Goal: Transaction & Acquisition: Purchase product/service

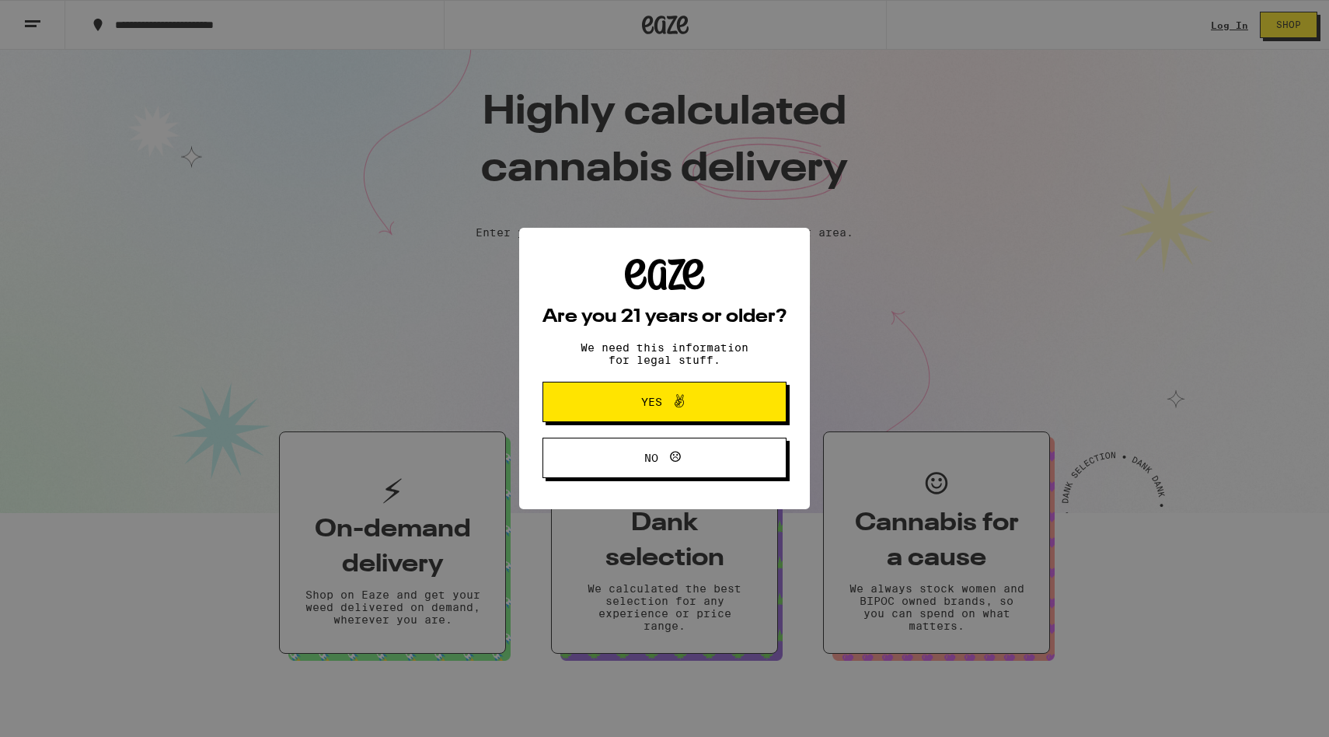
click at [632, 415] on button "Yes" at bounding box center [664, 401] width 244 height 40
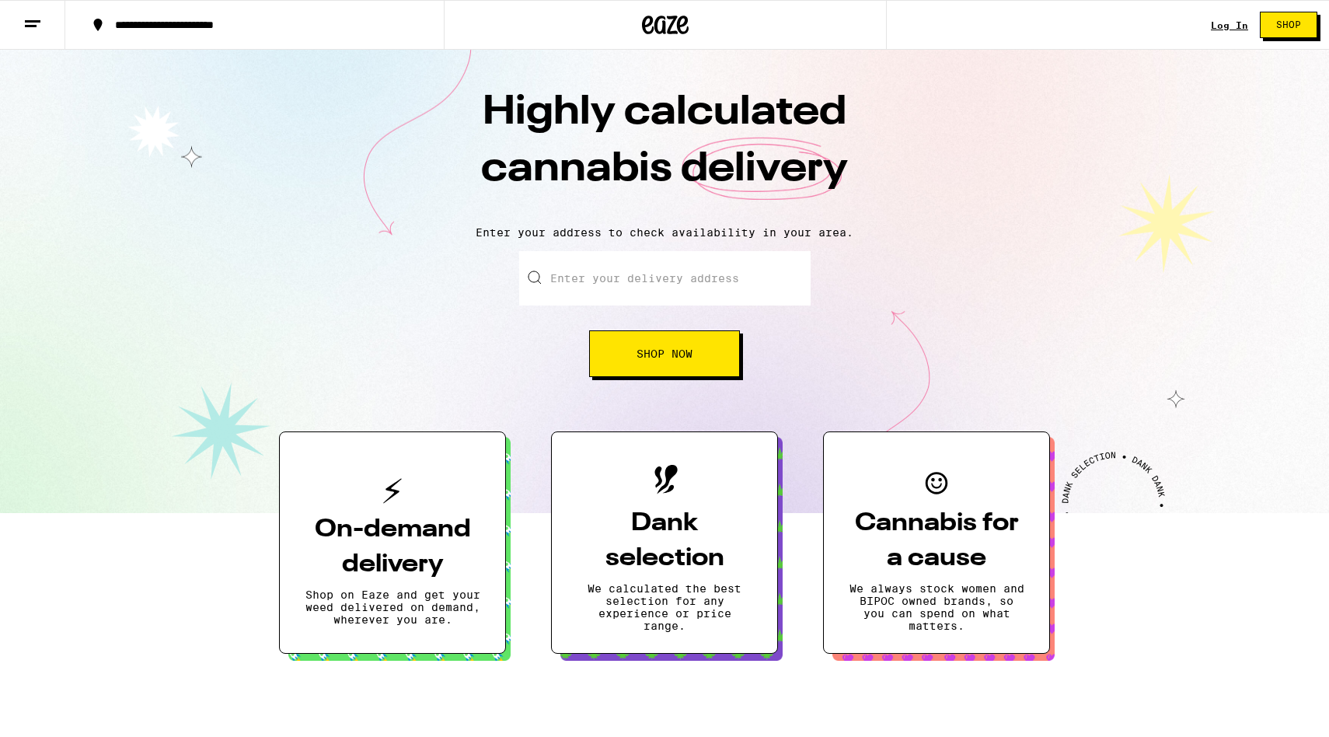
click at [403, 625] on p "Shop on Eaze and get your weed delivered on demand, wherever you are." at bounding box center [393, 606] width 176 height 37
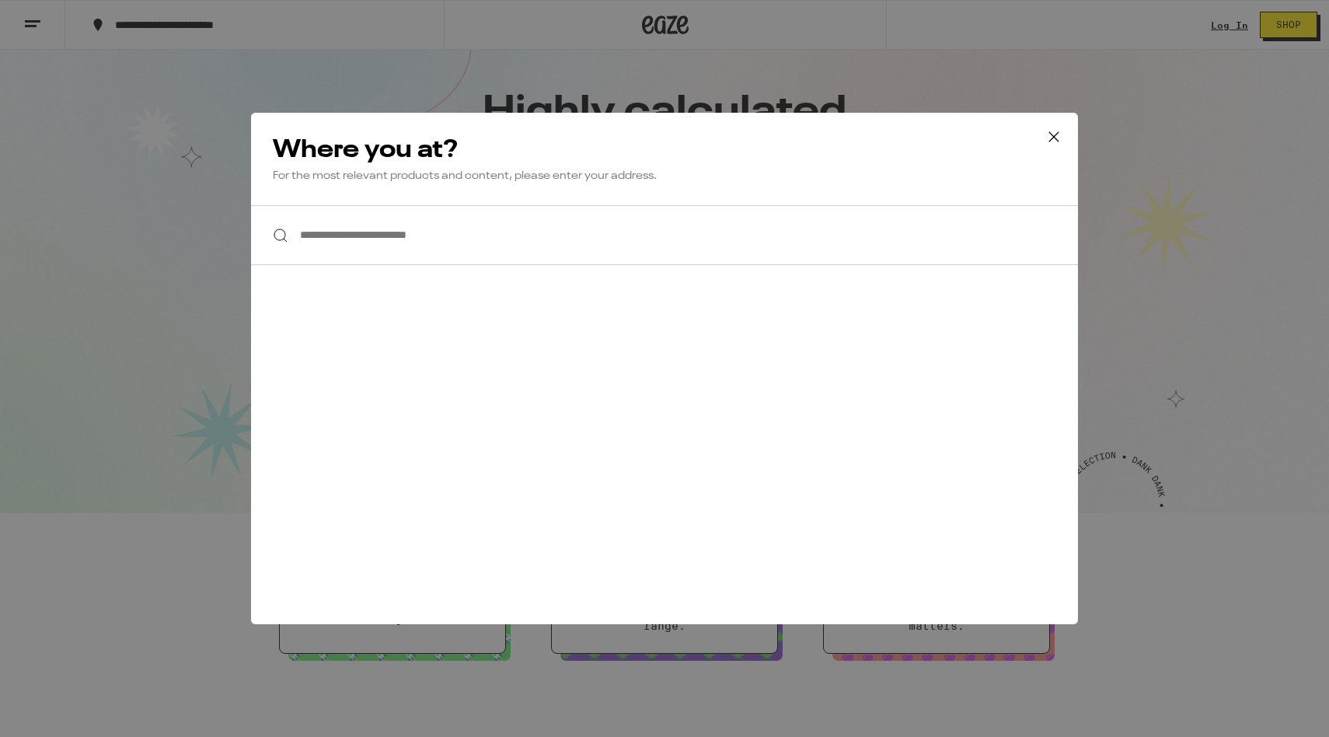
click at [358, 205] on input "**********" at bounding box center [664, 235] width 827 height 60
type input "*"
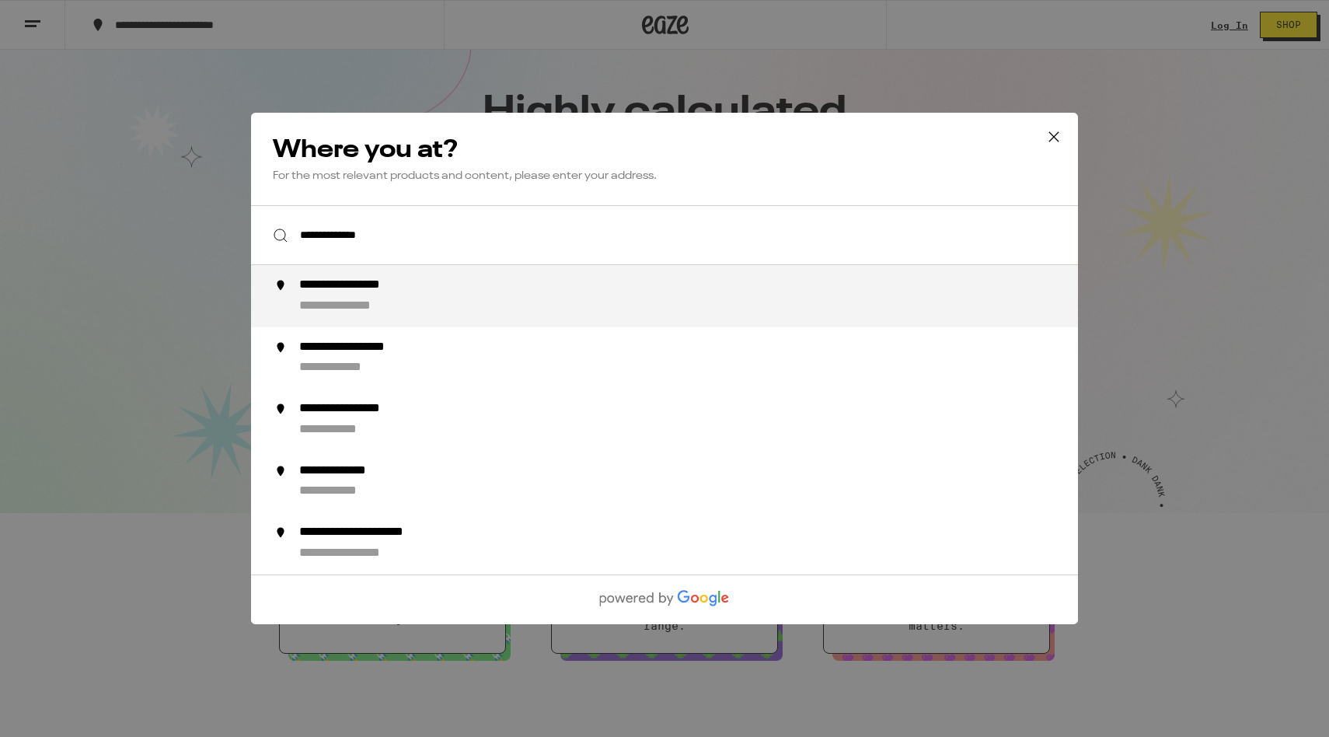
click at [367, 299] on div "**********" at bounding box center [695, 295] width 792 height 37
type input "**********"
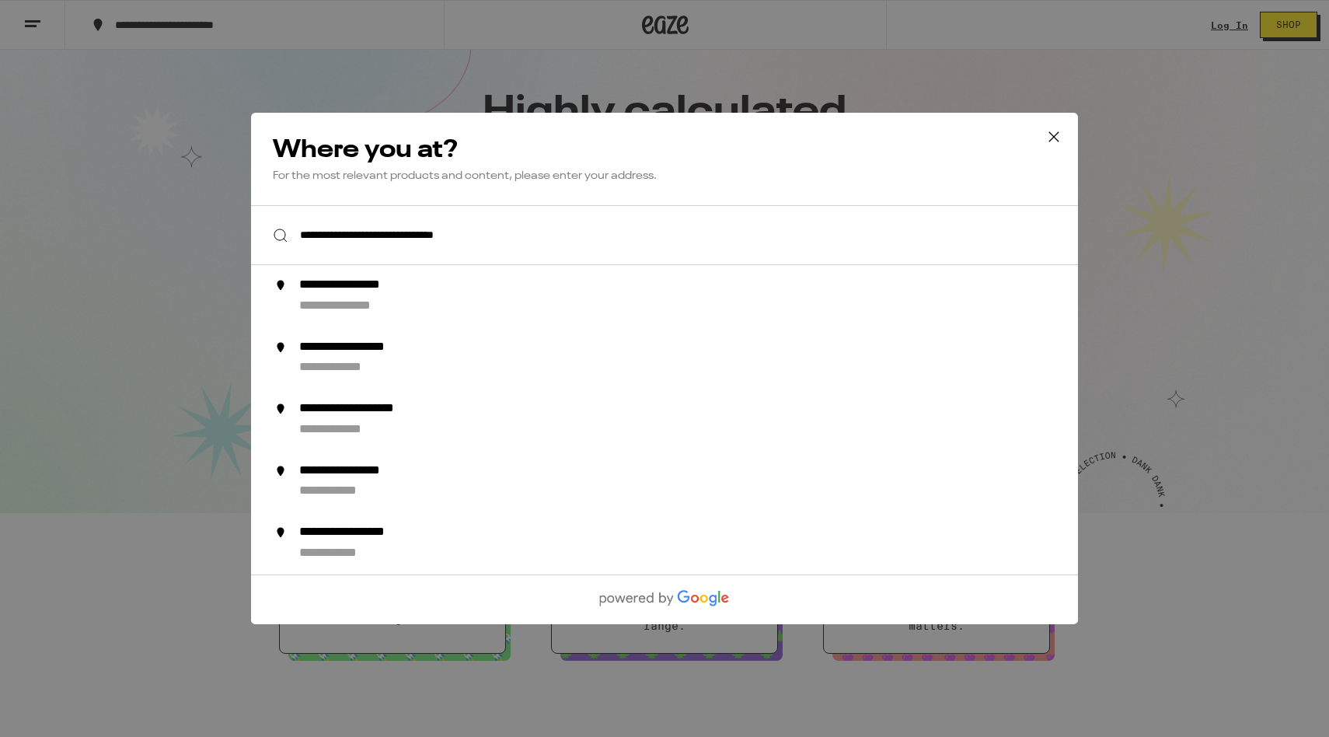
click at [489, 247] on div "**********" at bounding box center [664, 368] width 1329 height 737
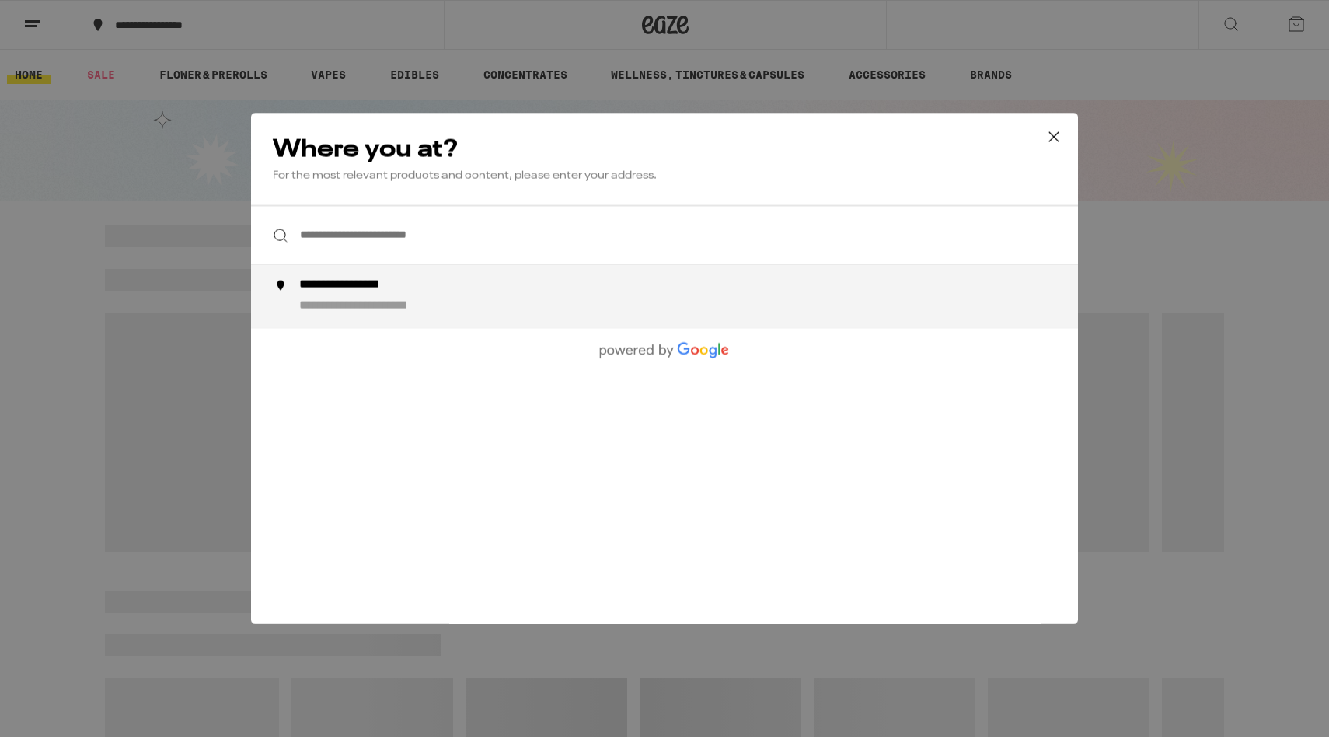
click at [559, 303] on div "**********" at bounding box center [695, 295] width 792 height 37
type input "**********"
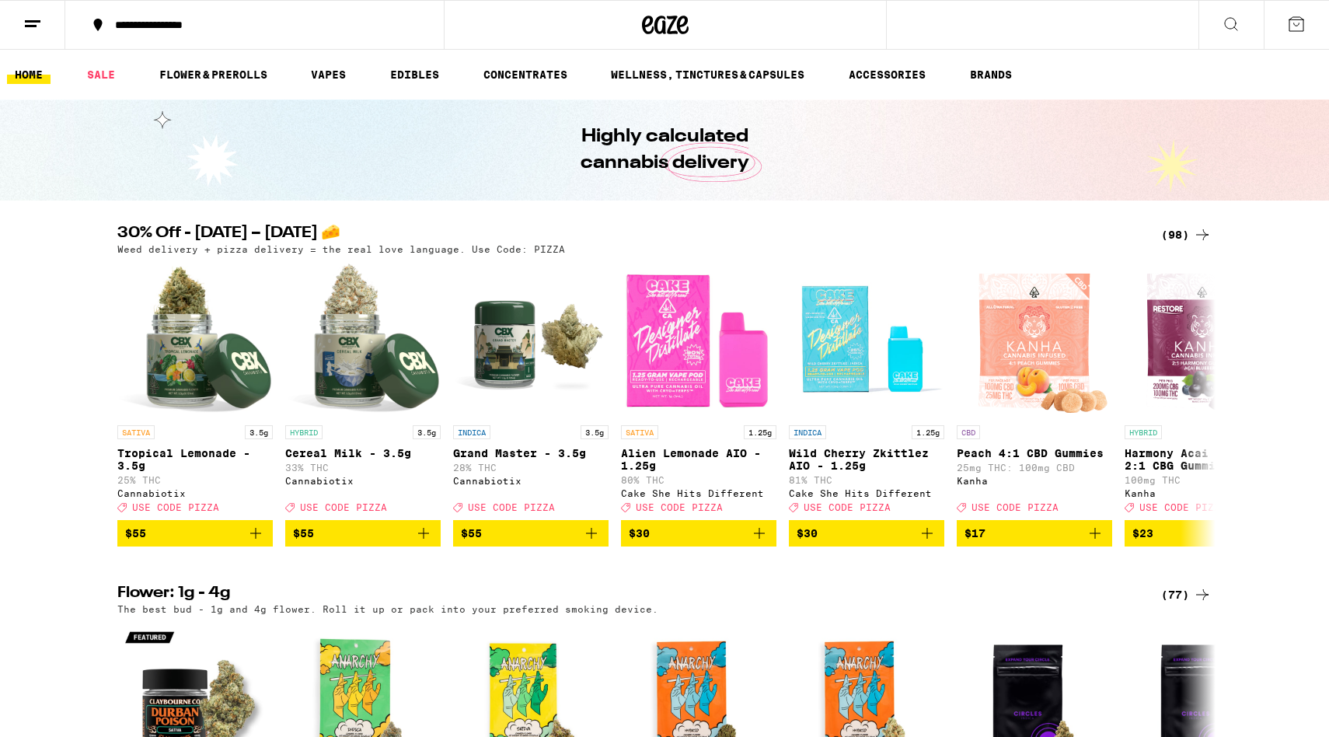
click at [255, 28] on div "**********" at bounding box center [263, 24] width 313 height 11
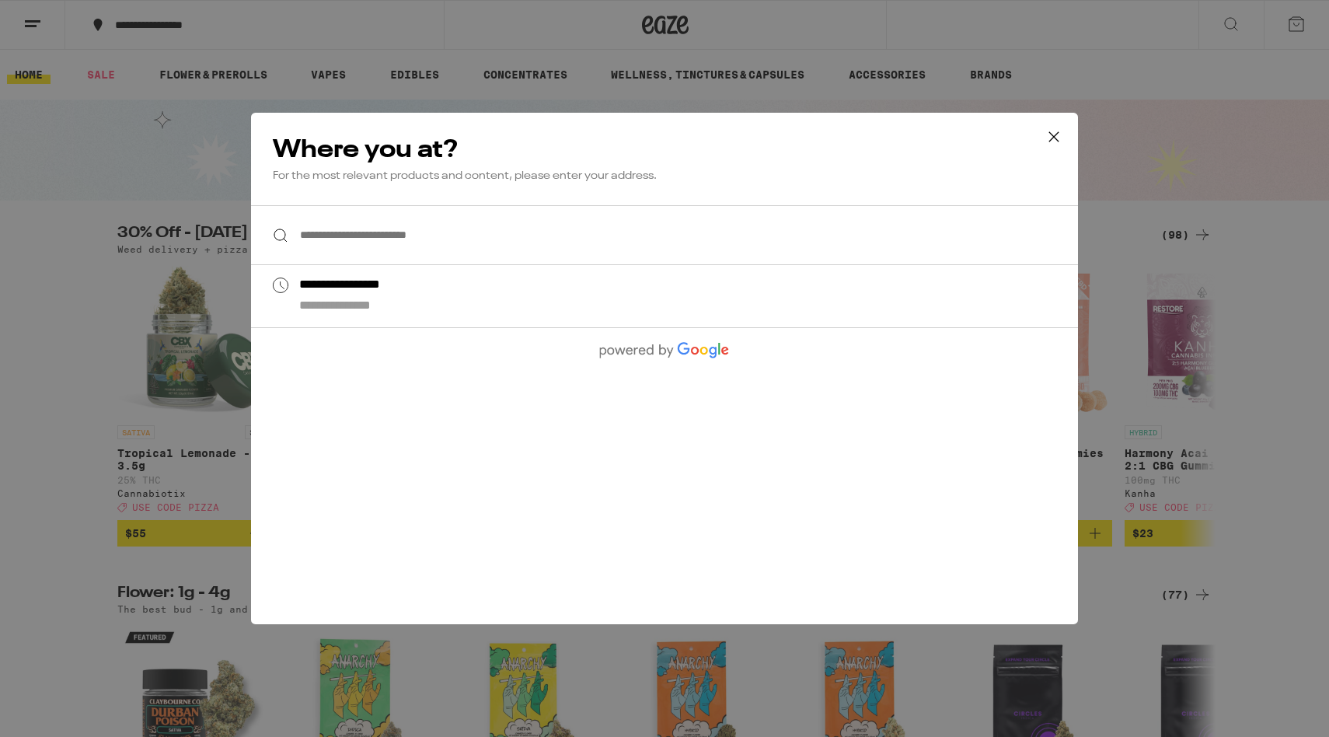
click at [391, 14] on div "**********" at bounding box center [664, 368] width 1329 height 737
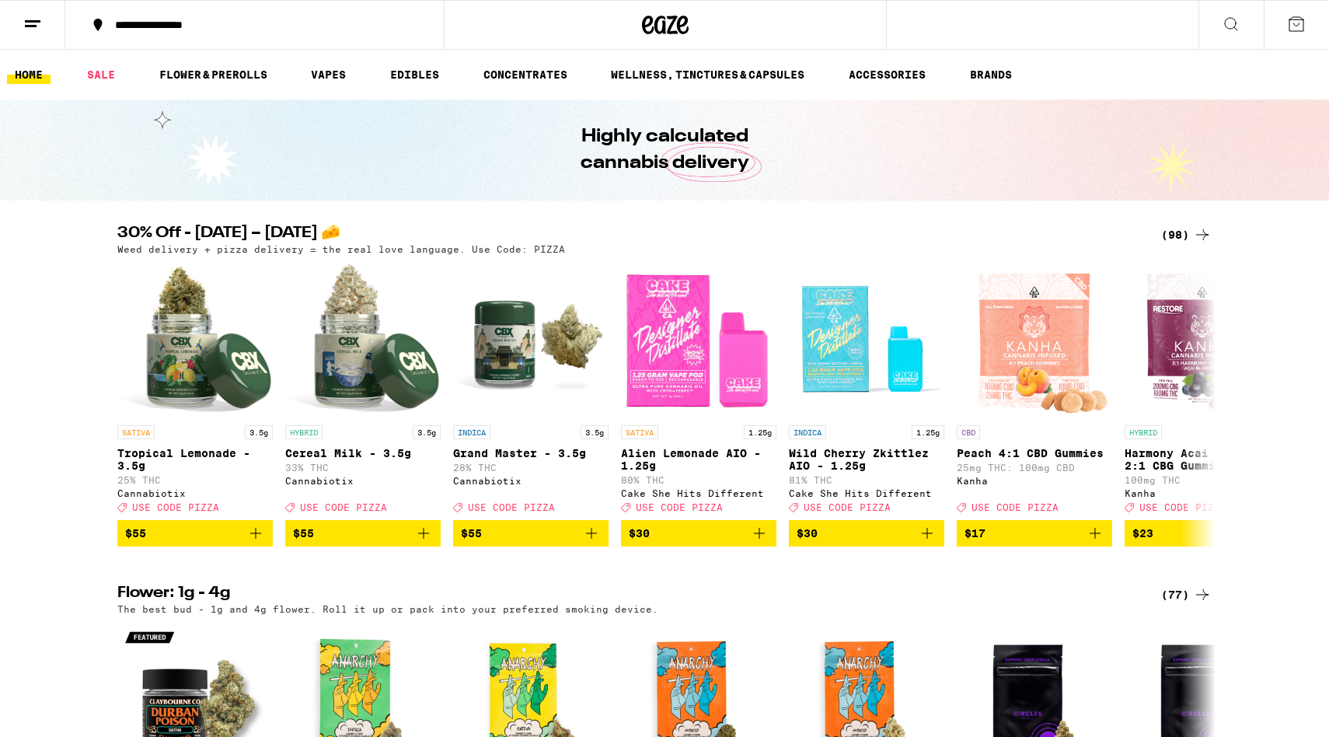
click at [1221, 16] on button at bounding box center [1230, 25] width 65 height 49
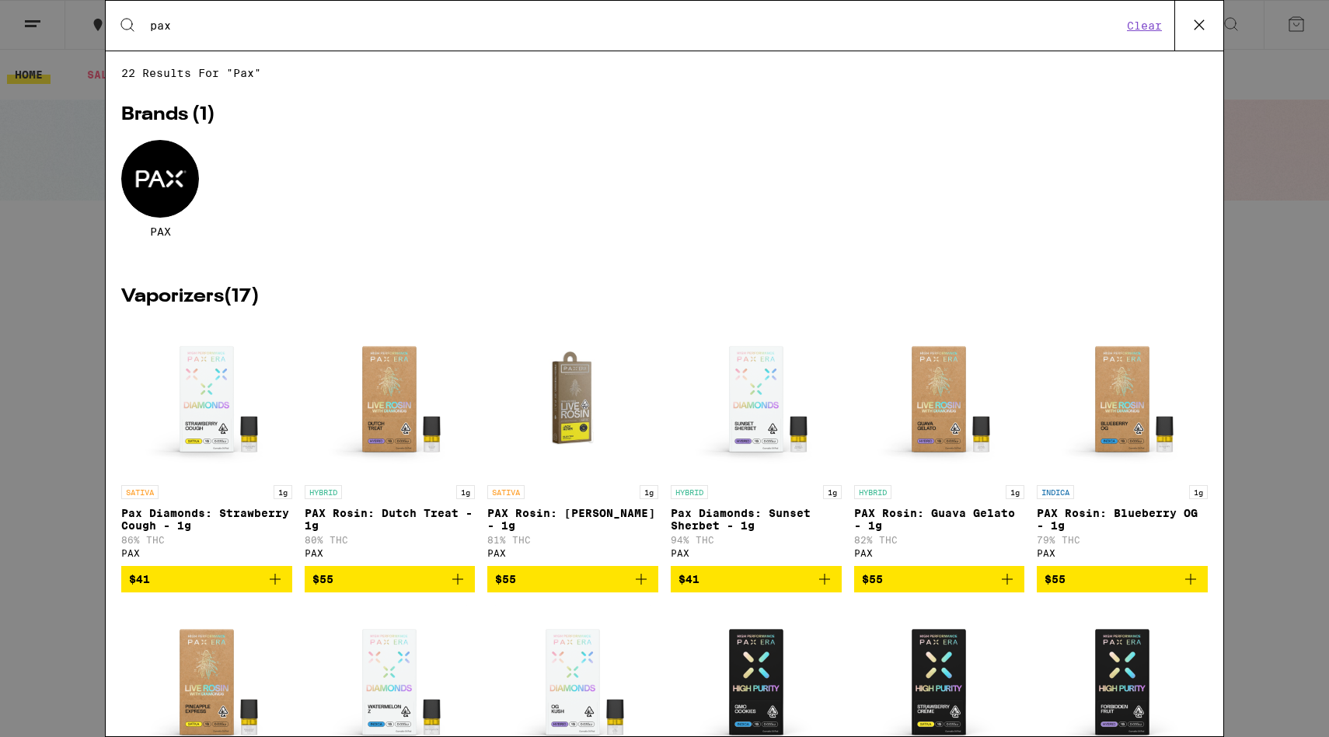
type input "pax"
click at [228, 293] on h2 "Vaporizers ( 17 )" at bounding box center [664, 296] width 1086 height 19
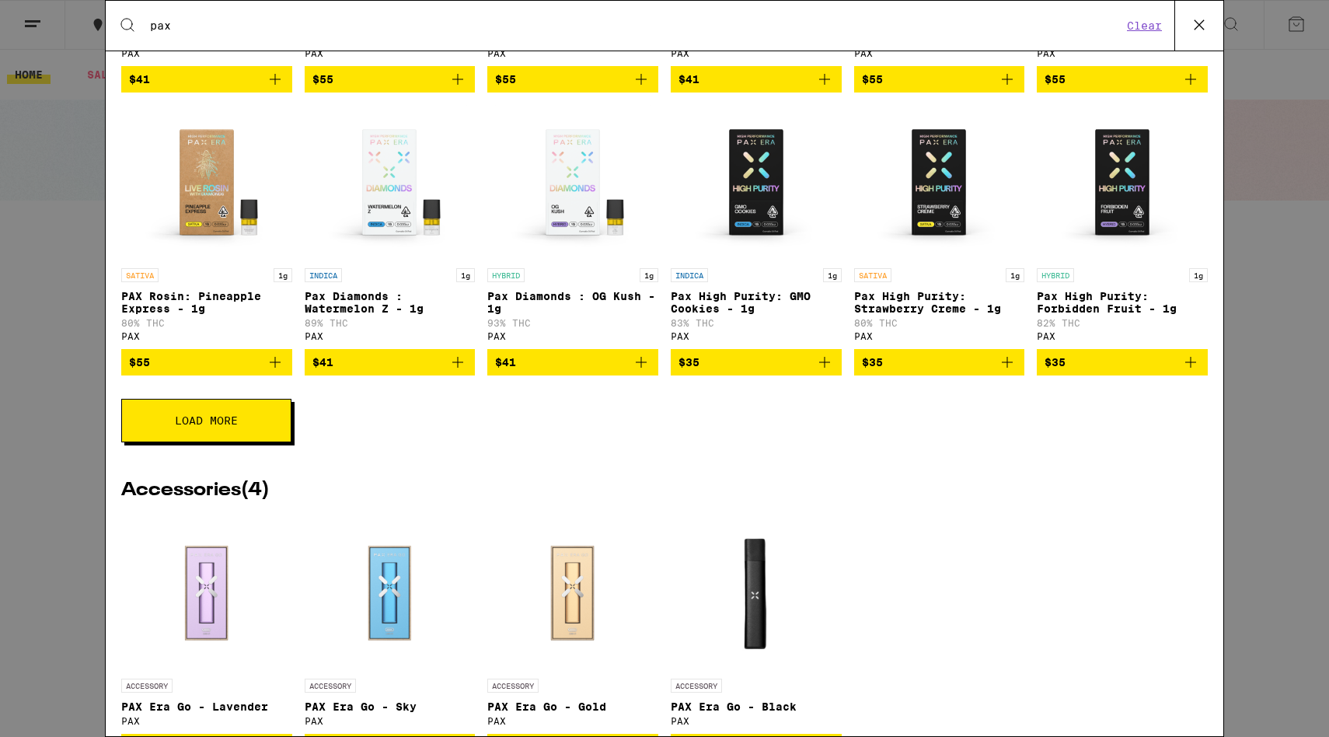
scroll to position [581, 0]
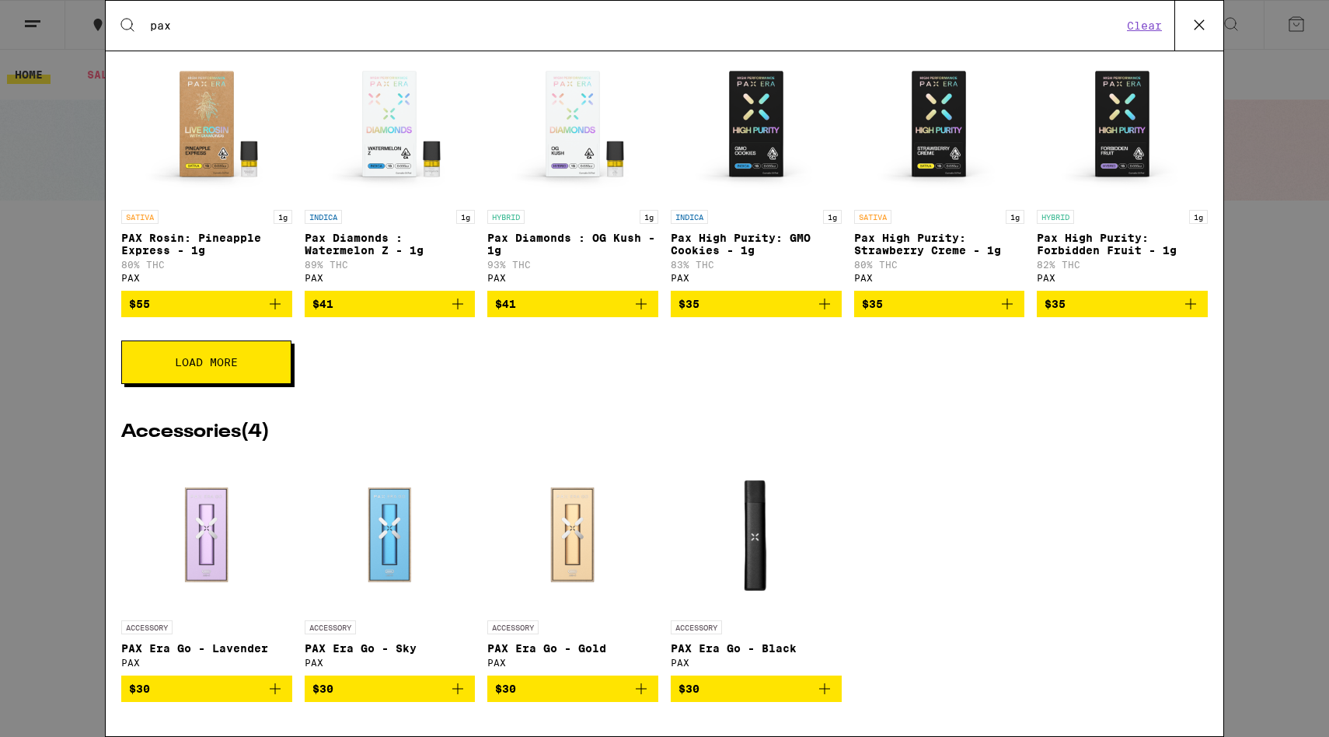
click at [242, 365] on button "Load More" at bounding box center [206, 362] width 170 height 44
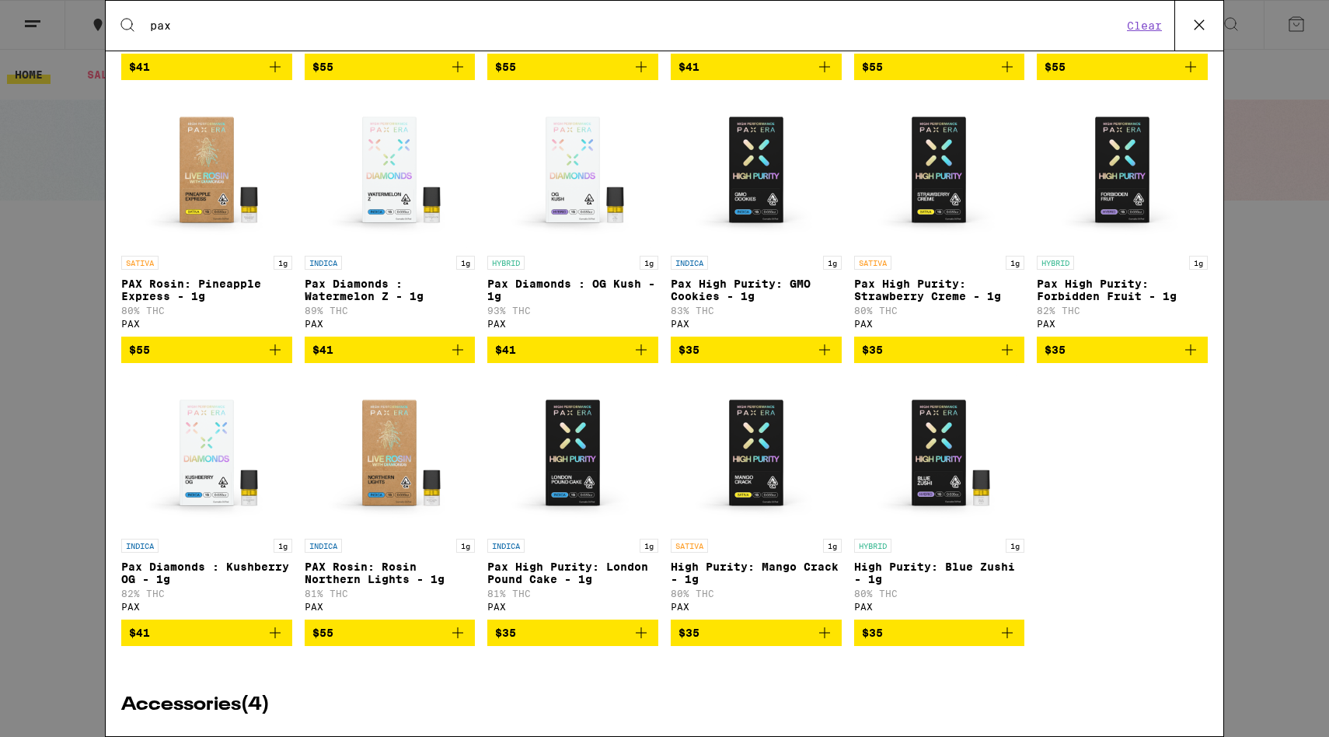
scroll to position [510, 0]
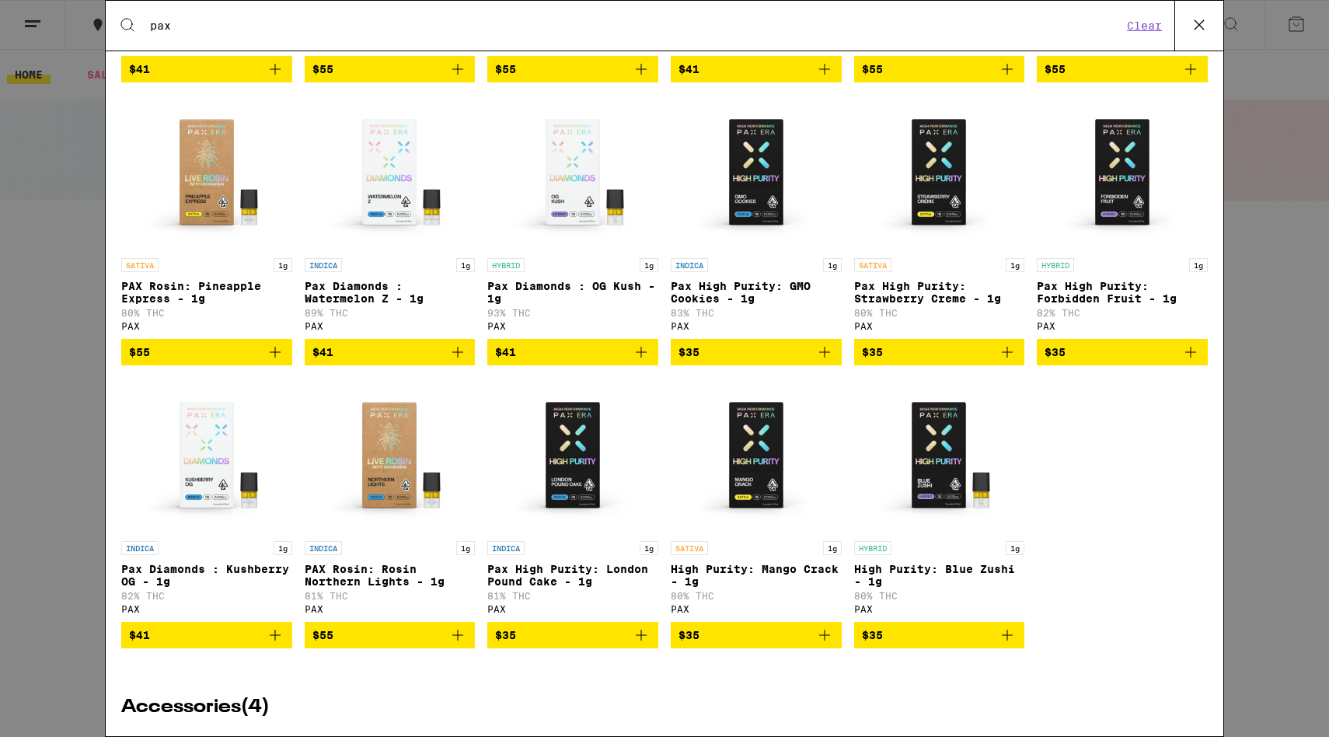
click at [958, 240] on img "Open page for Pax High Purity: Strawberry Creme - 1g from PAX" at bounding box center [938, 172] width 155 height 155
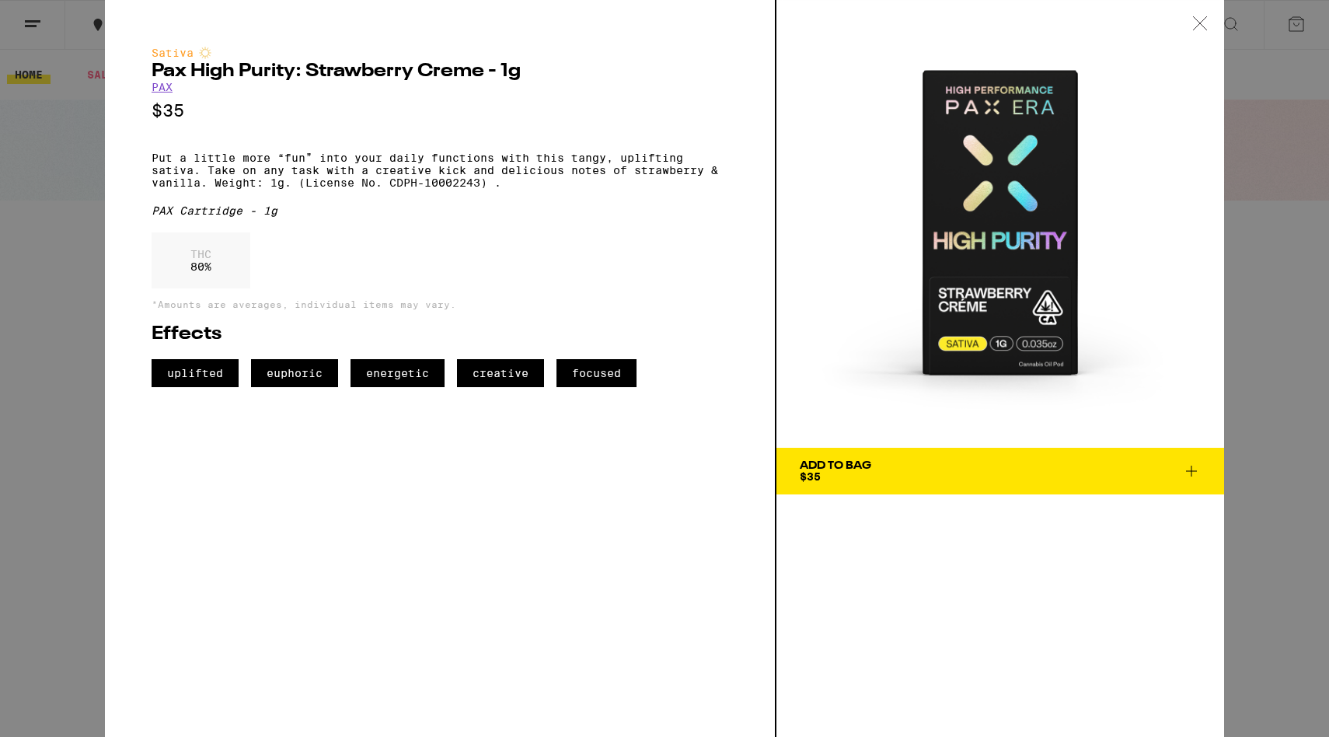
click at [834, 474] on div "Add To Bag $35" at bounding box center [834, 471] width 71 height 22
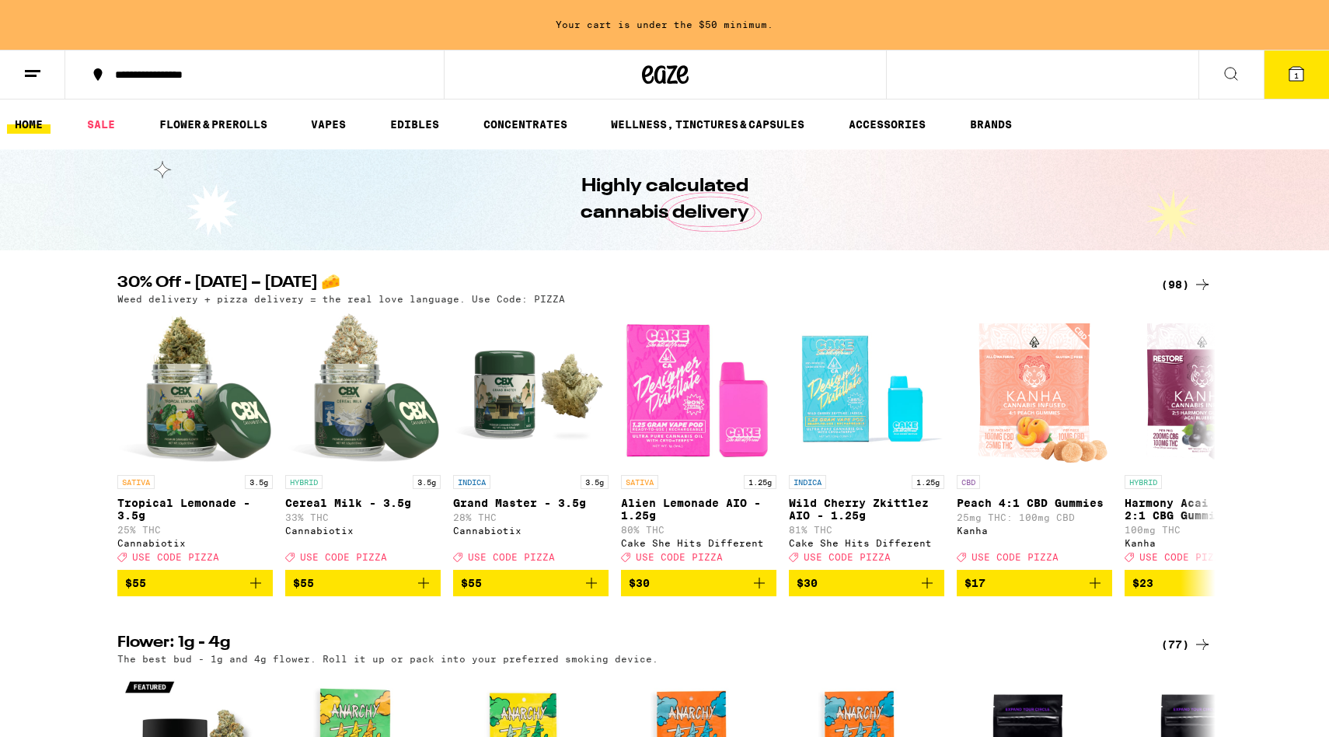
click at [1306, 68] on button "1" at bounding box center [1295, 75] width 65 height 48
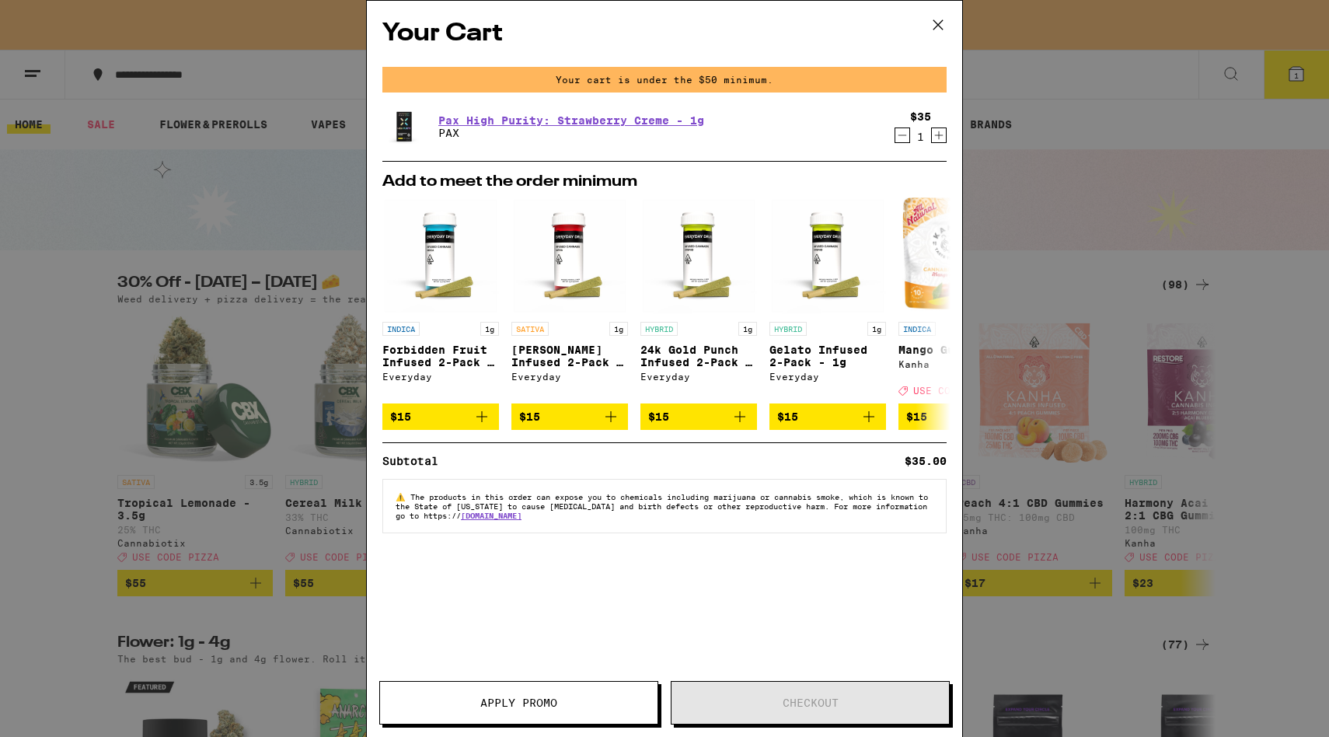
click at [937, 133] on icon "Increment" at bounding box center [939, 135] width 14 height 19
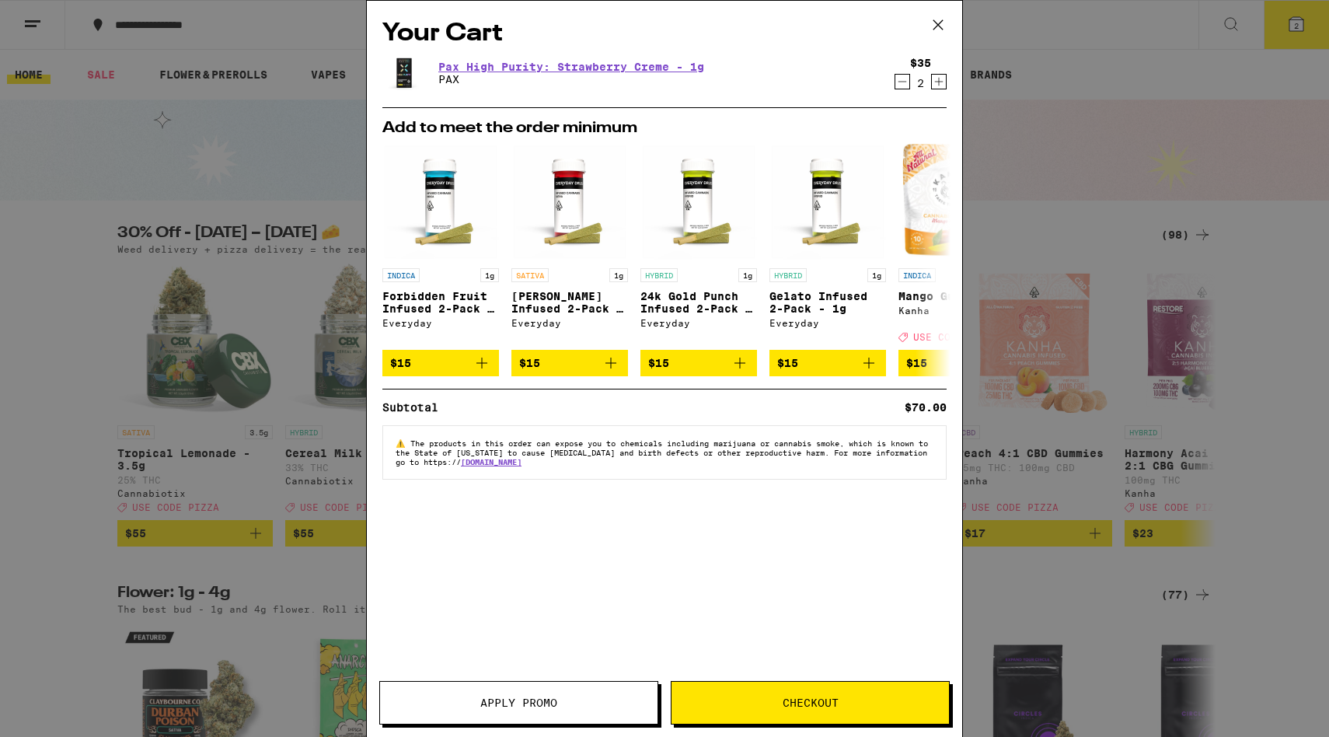
click at [937, 87] on icon "Increment" at bounding box center [939, 81] width 14 height 19
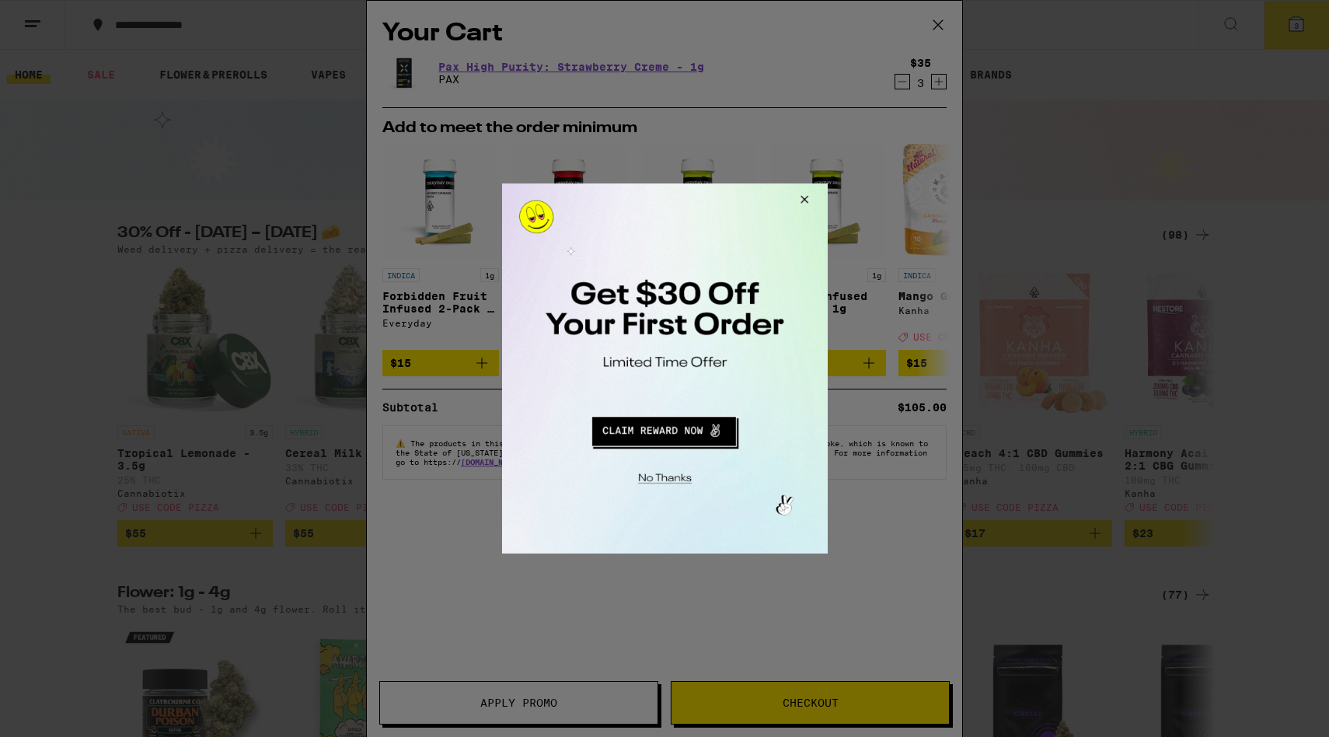
click at [772, 695] on div at bounding box center [664, 368] width 1329 height 737
click at [700, 429] on button "Redirect to URL" at bounding box center [663, 428] width 270 height 37
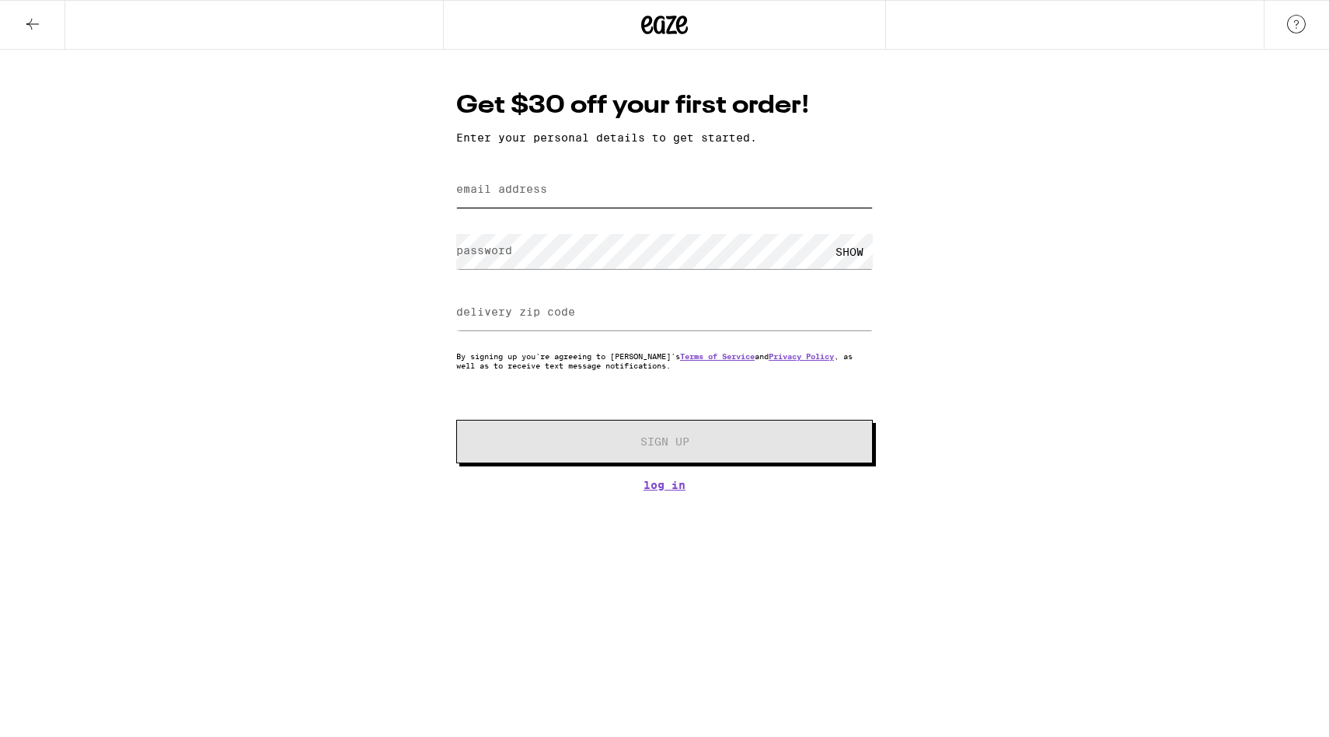
click at [594, 199] on input "email address" at bounding box center [664, 189] width 416 height 35
type input "delaspirati"
type input "p"
type input "spiratis@protonmail.com"
click at [632, 333] on div at bounding box center [664, 313] width 416 height 46
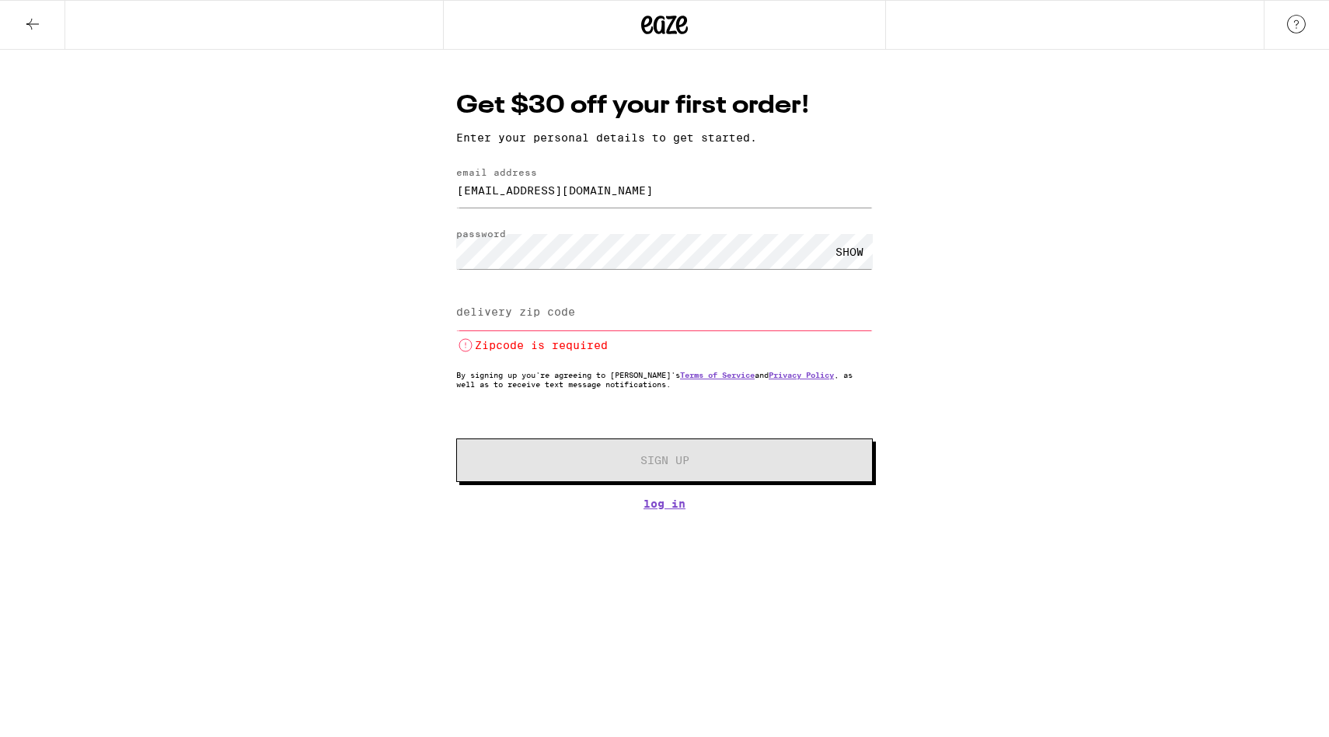
click at [607, 319] on input "delivery zip code" at bounding box center [664, 312] width 416 height 35
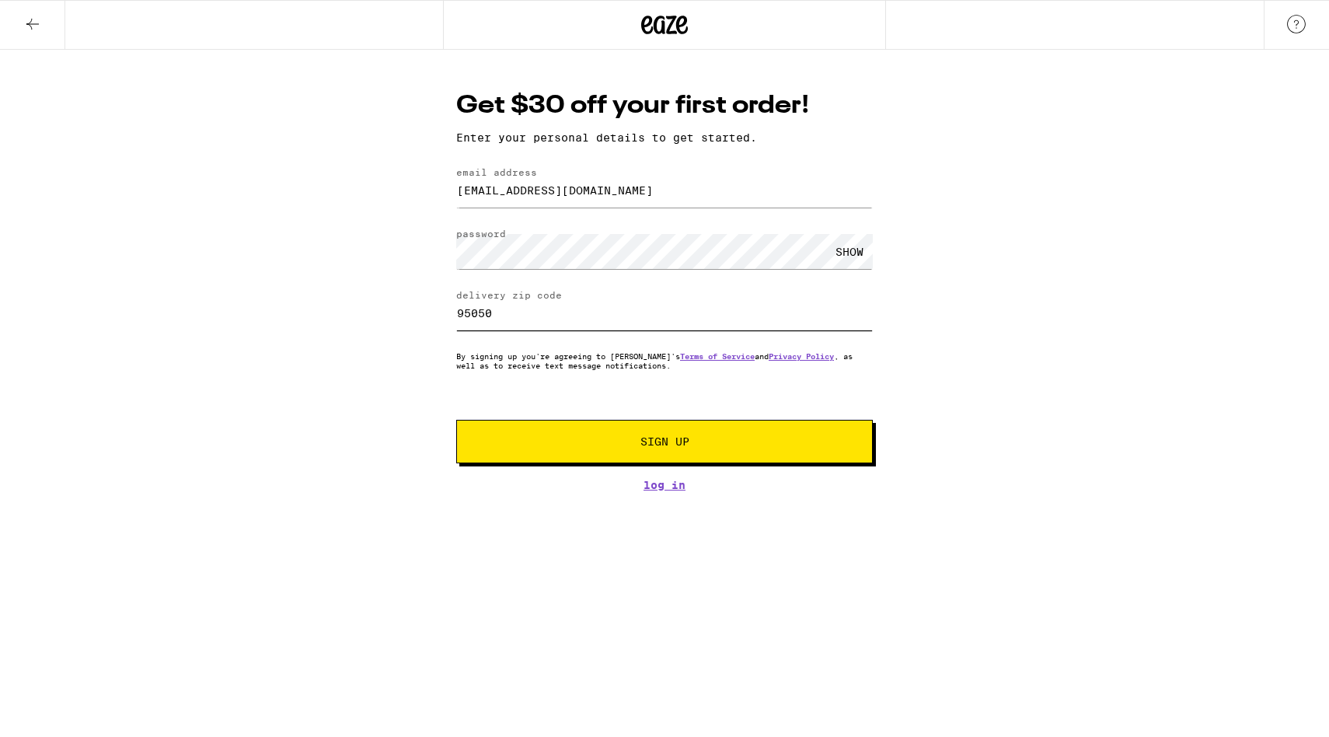
type input "95050"
click at [634, 441] on span "Sign Up" at bounding box center [664, 441] width 309 height 11
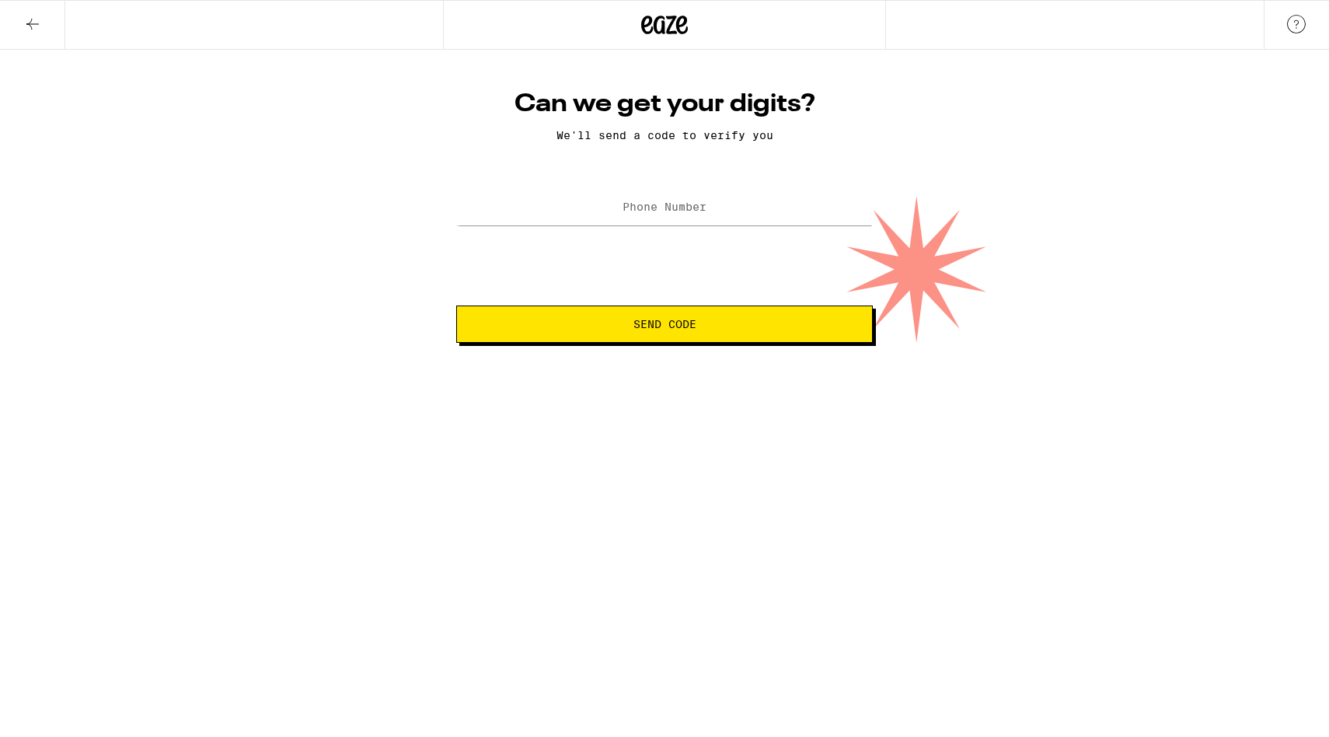
click at [650, 206] on label "Phone Number" at bounding box center [664, 206] width 84 height 12
type input "(408) 332-9447"
click at [456, 305] on button "Send Code" at bounding box center [664, 323] width 416 height 37
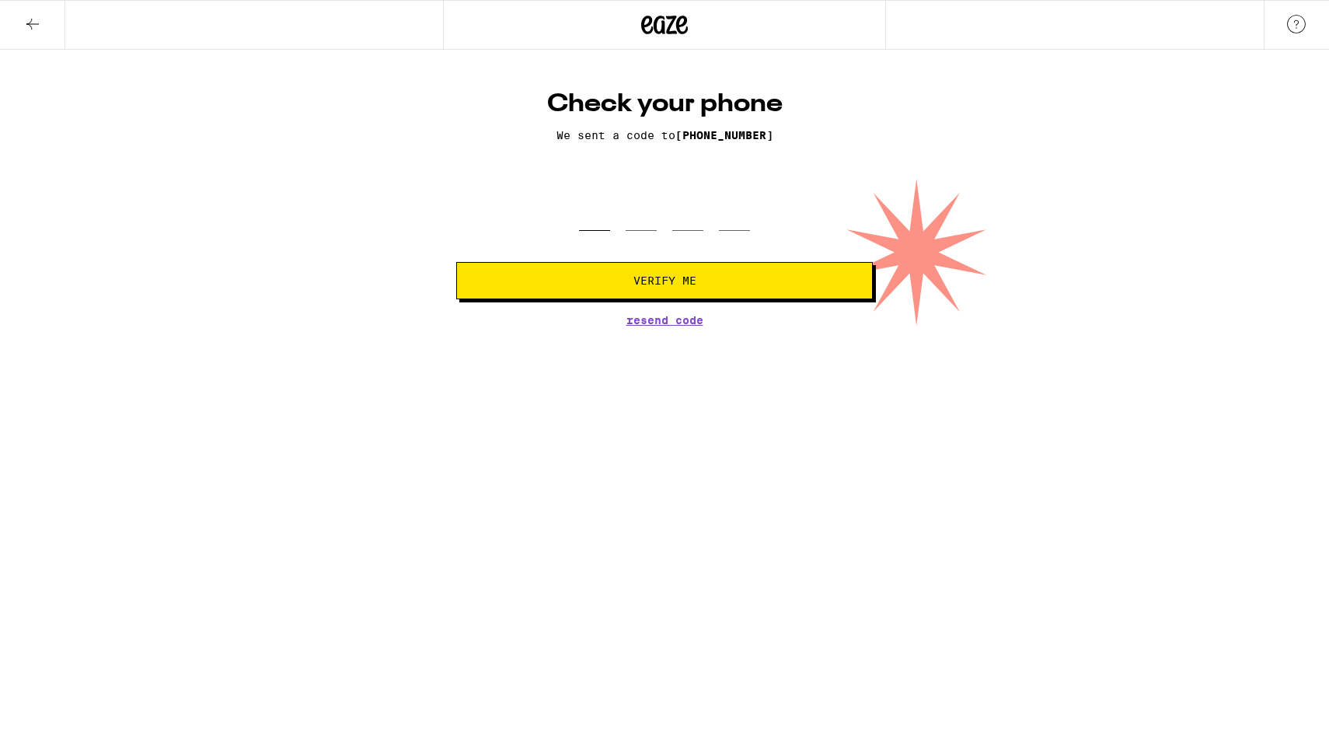
click at [592, 207] on input "tel" at bounding box center [594, 208] width 31 height 46
type input "1"
type input "8"
type input "3"
type input "5"
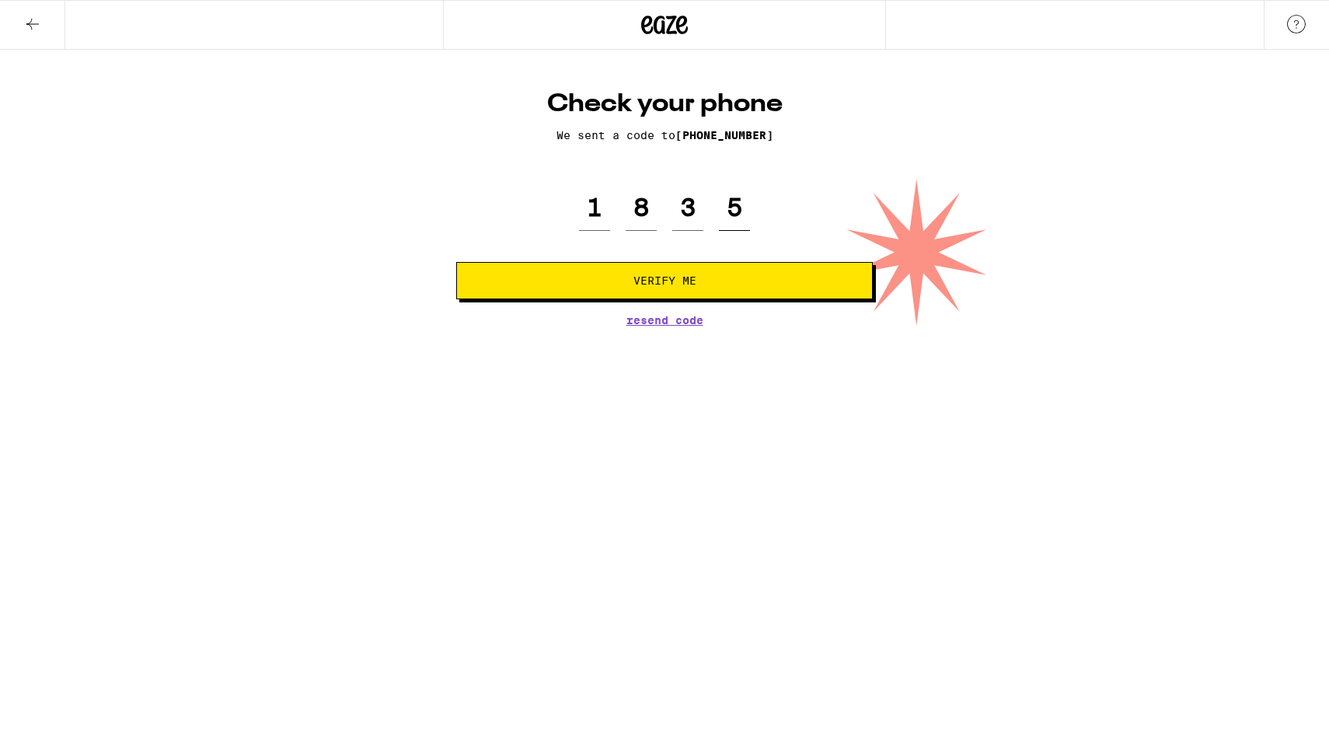
click at [456, 262] on button "Verify Me" at bounding box center [664, 280] width 416 height 37
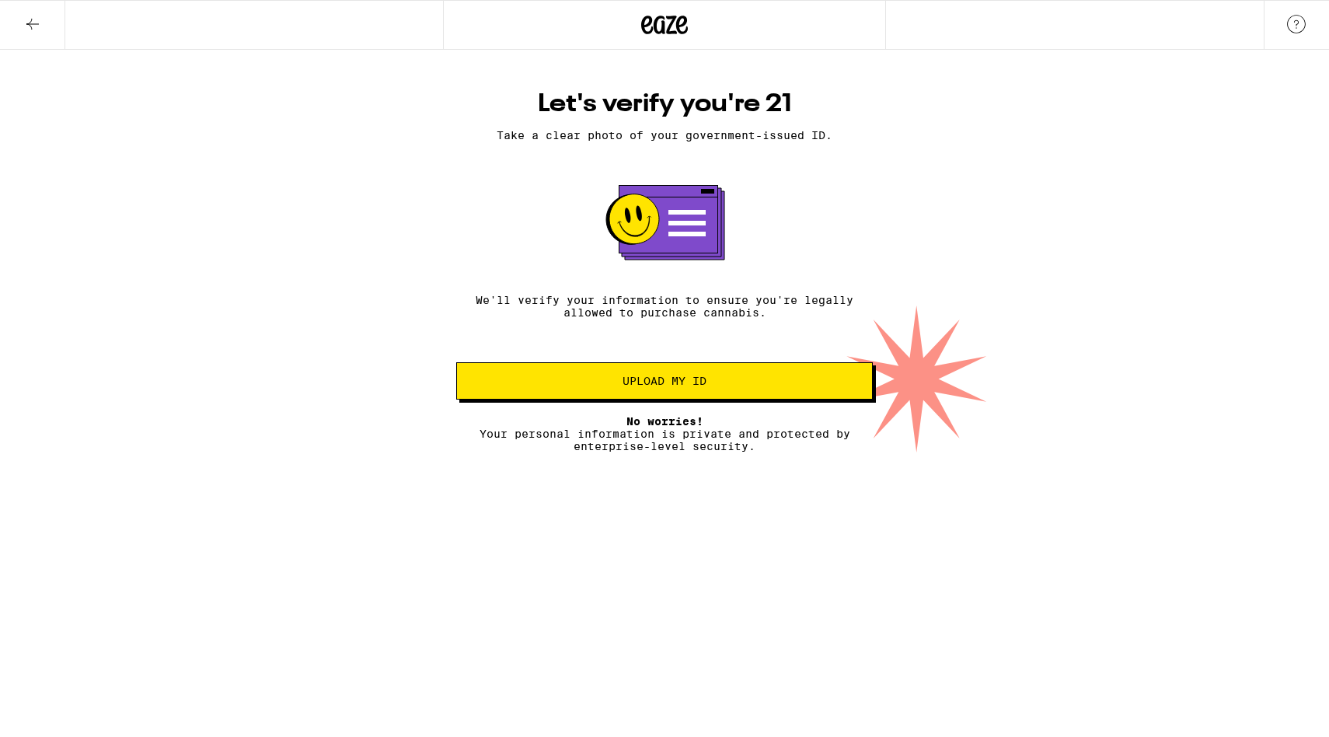
click at [667, 384] on span "Upload my ID" at bounding box center [664, 380] width 84 height 11
click at [665, 249] on rect at bounding box center [667, 220] width 99 height 68
click at [675, 37] on icon at bounding box center [664, 25] width 47 height 28
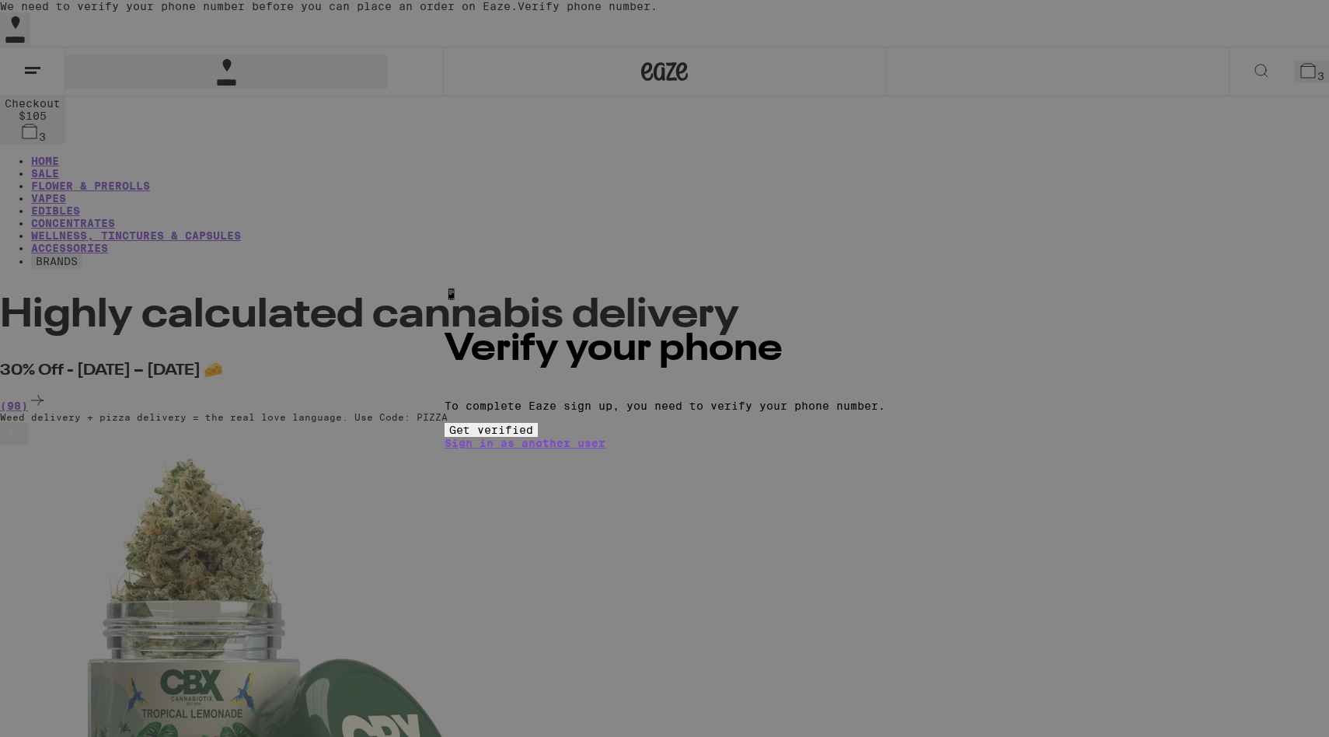
click at [482, 425] on div "📱 Verify your phone To complete Eaze sign up, you need to verify your phone num…" at bounding box center [664, 368] width 1329 height 737
click at [533, 436] on span "Get verified" at bounding box center [491, 429] width 84 height 12
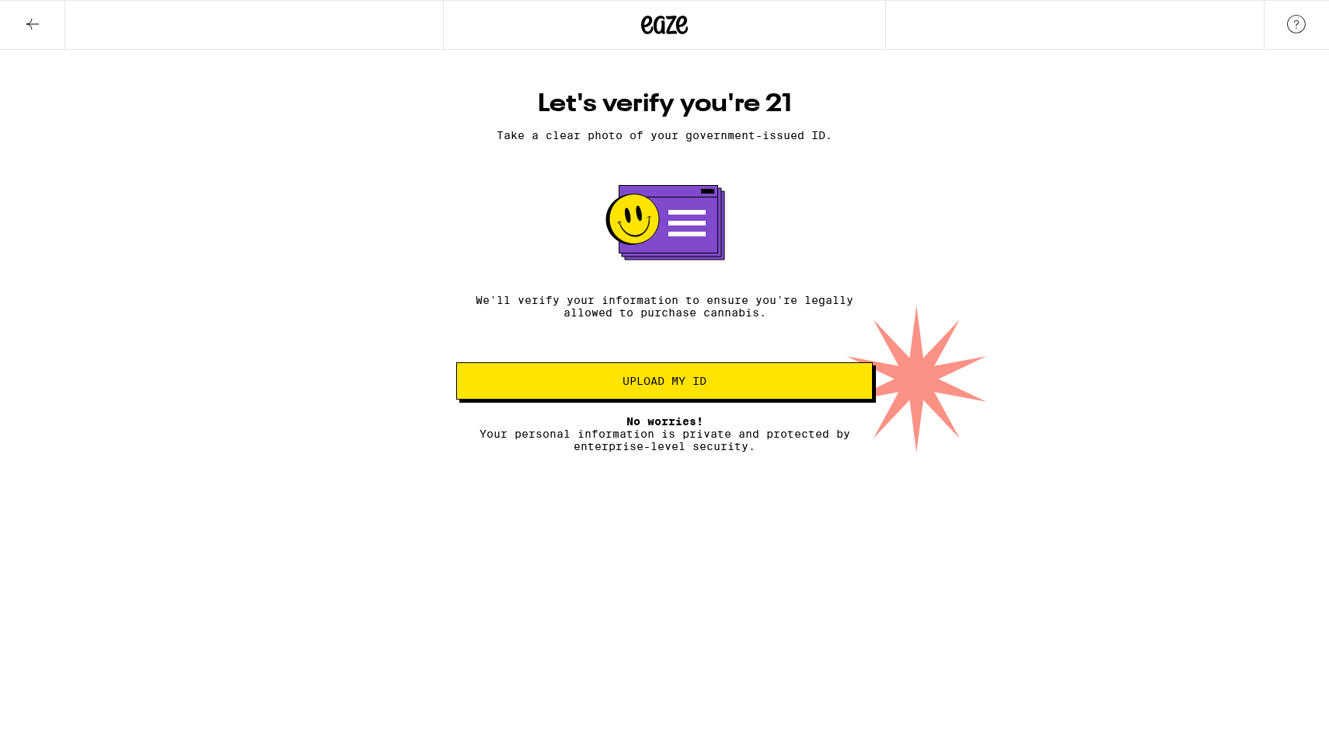
click at [685, 385] on span "Upload my ID" at bounding box center [664, 380] width 84 height 11
